Goal: Entertainment & Leisure: Consume media (video, audio)

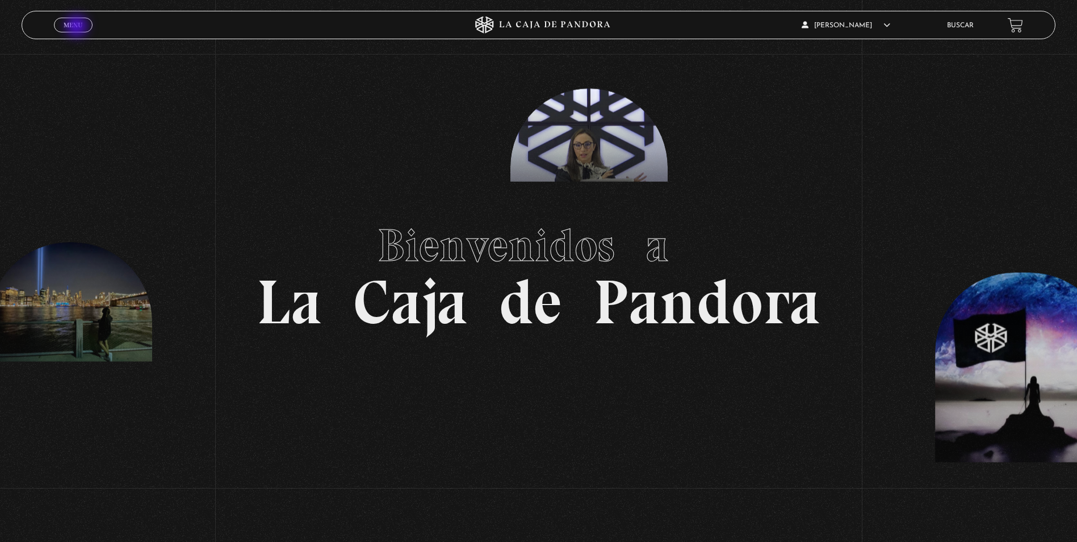
click at [78, 26] on span "Menu" at bounding box center [73, 25] width 19 height 7
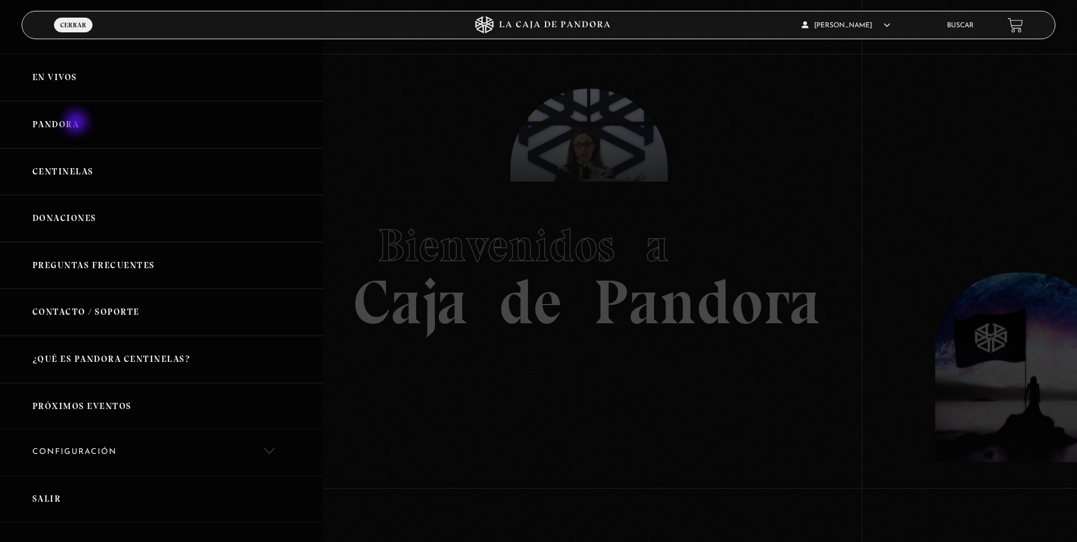
click at [77, 123] on link "Pandora" at bounding box center [161, 124] width 323 height 47
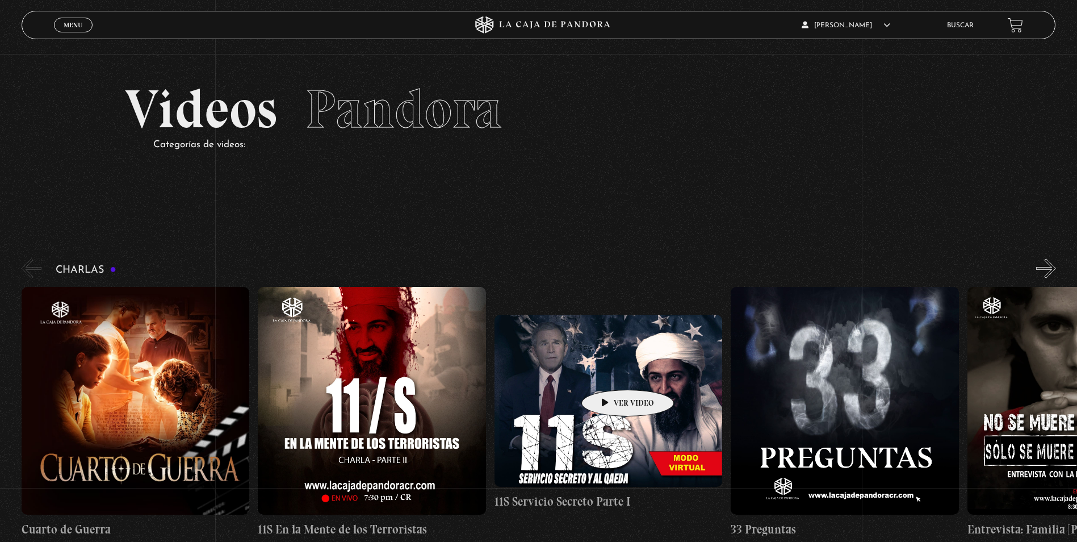
click at [610, 372] on figure at bounding box center [609, 401] width 228 height 172
click at [556, 359] on figure at bounding box center [609, 401] width 228 height 172
